Goal: Navigation & Orientation: Find specific page/section

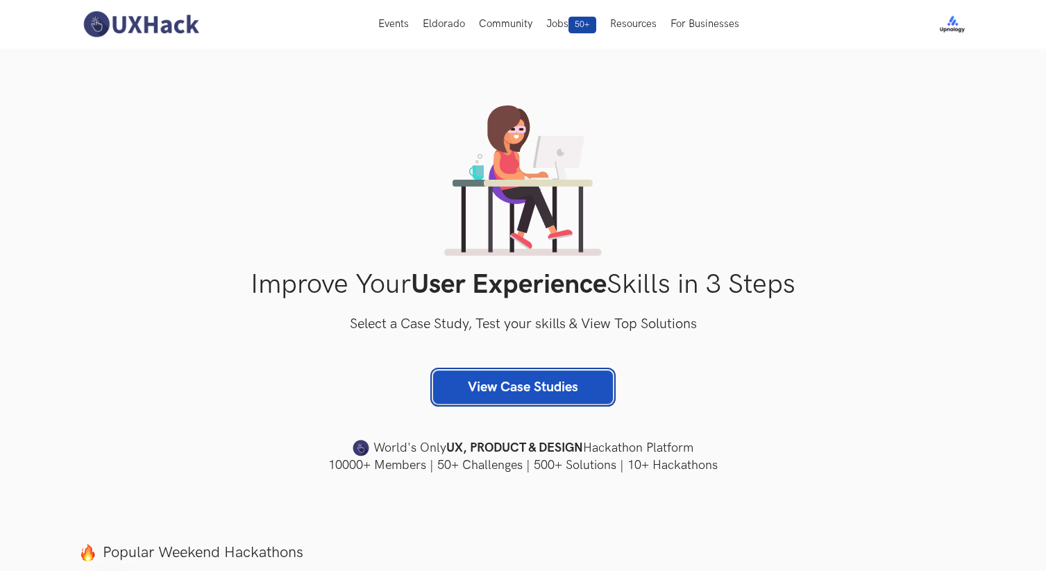
click at [490, 378] on link "View Case Studies" at bounding box center [523, 387] width 180 height 33
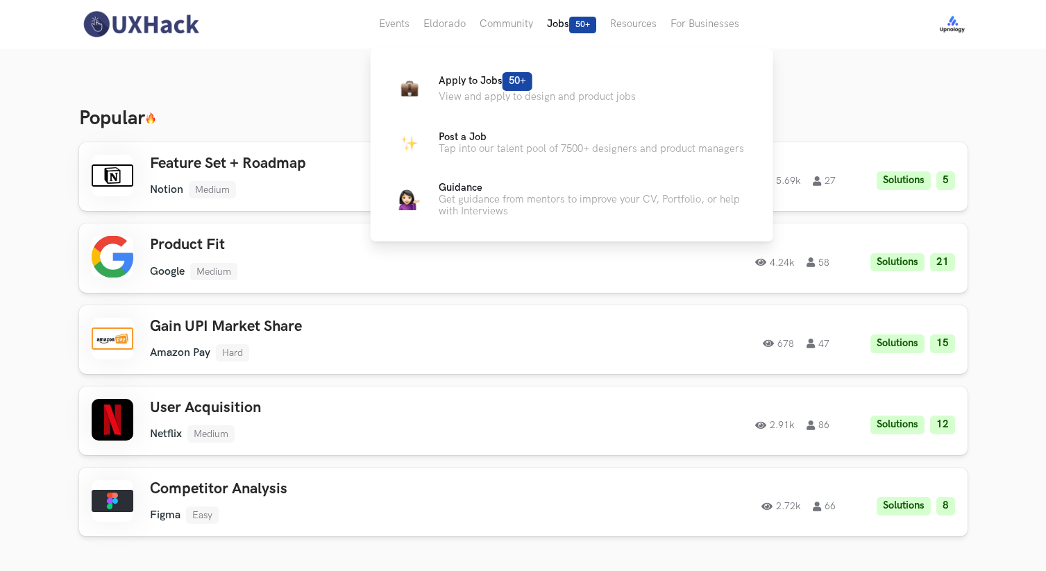
click at [557, 15] on button "Jobs 50+" at bounding box center [571, 24] width 63 height 49
